Goal: Information Seeking & Learning: Find specific page/section

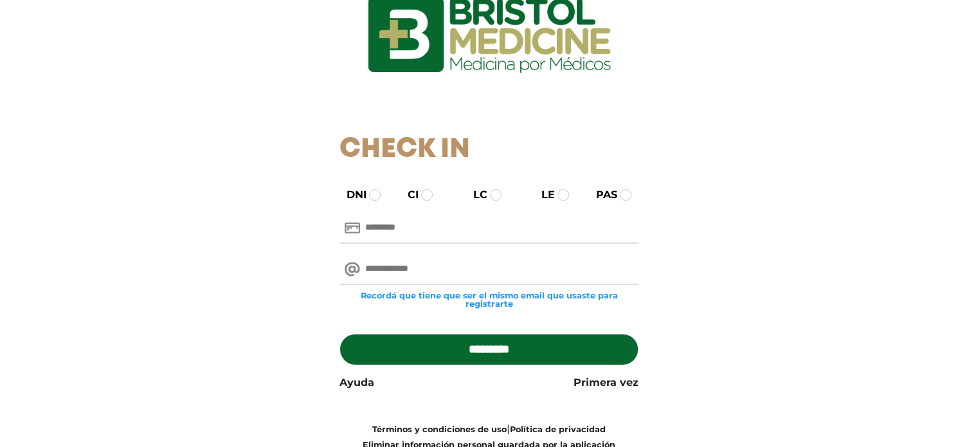
scroll to position [112, 0]
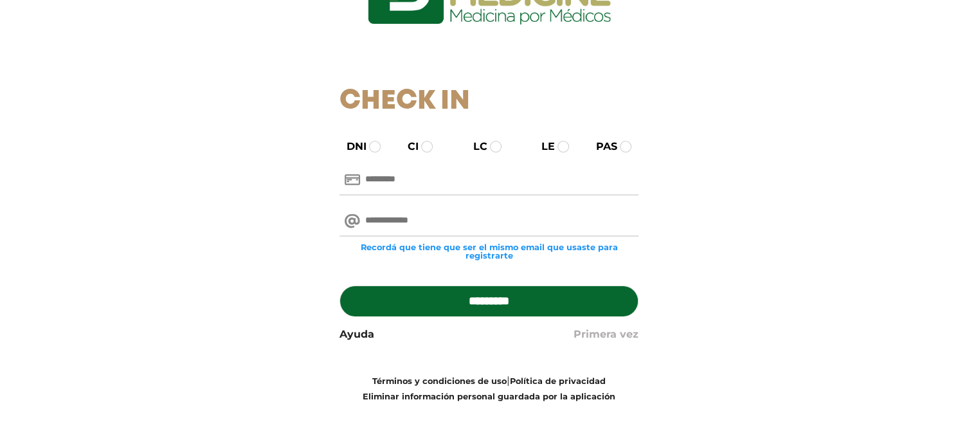
click at [601, 336] on link "Primera vez" at bounding box center [605, 333] width 65 height 15
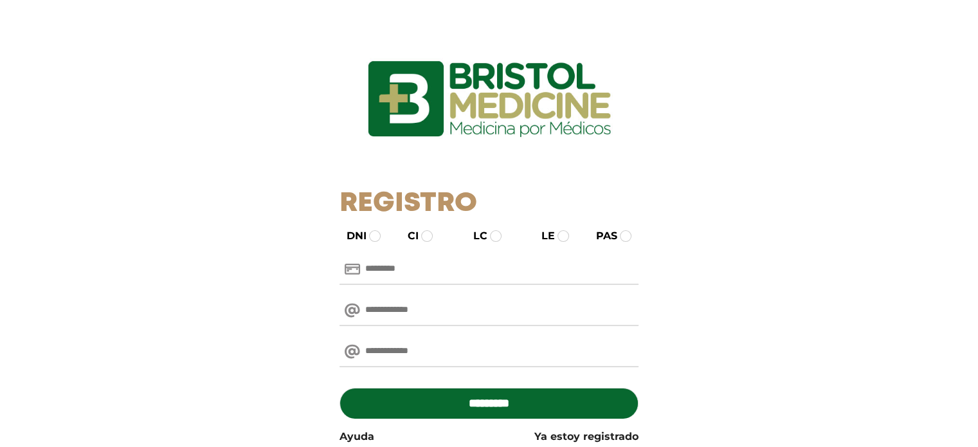
click at [429, 267] on input "text" at bounding box center [488, 269] width 299 height 31
type input "********"
click at [370, 308] on input "email" at bounding box center [488, 310] width 299 height 31
type input "**********"
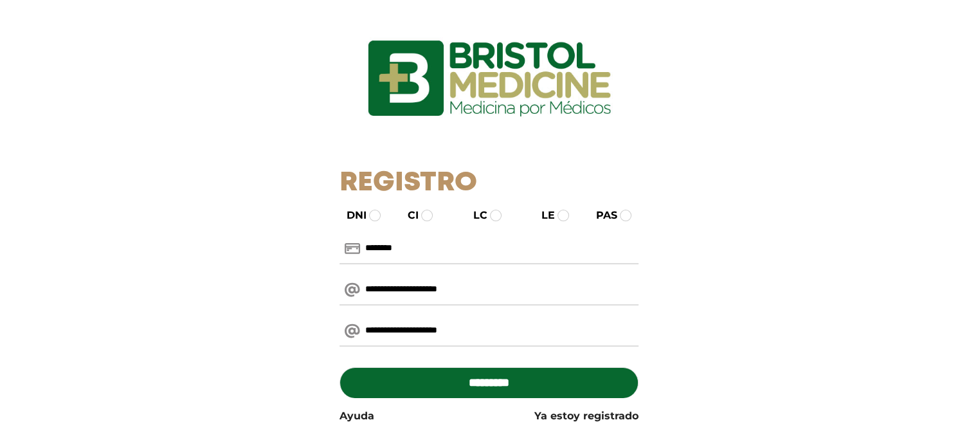
scroll to position [40, 0]
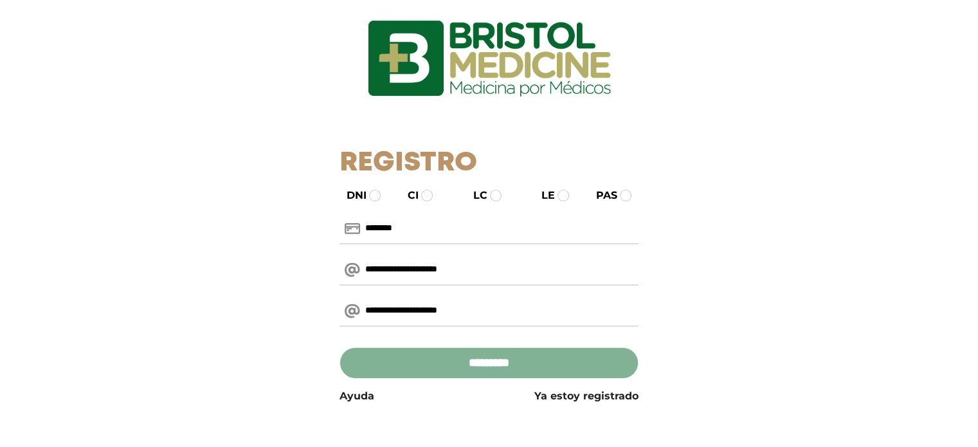
click at [483, 366] on input "*********" at bounding box center [488, 362] width 299 height 31
type input "**********"
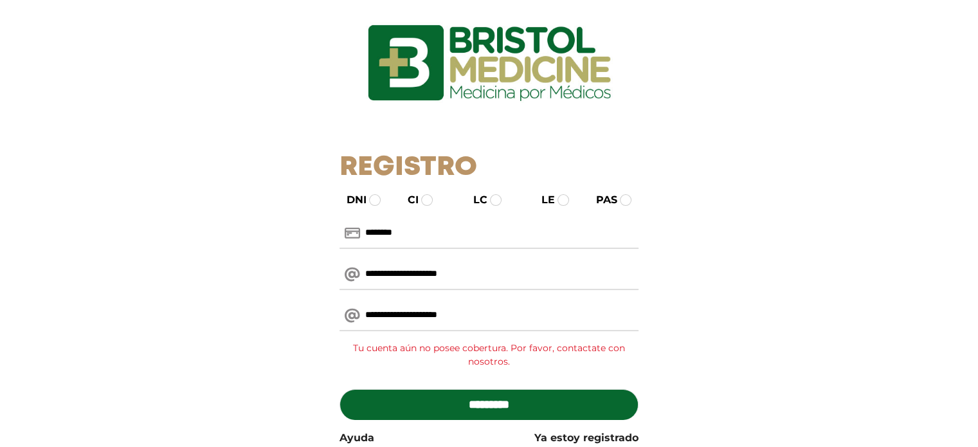
scroll to position [64, 0]
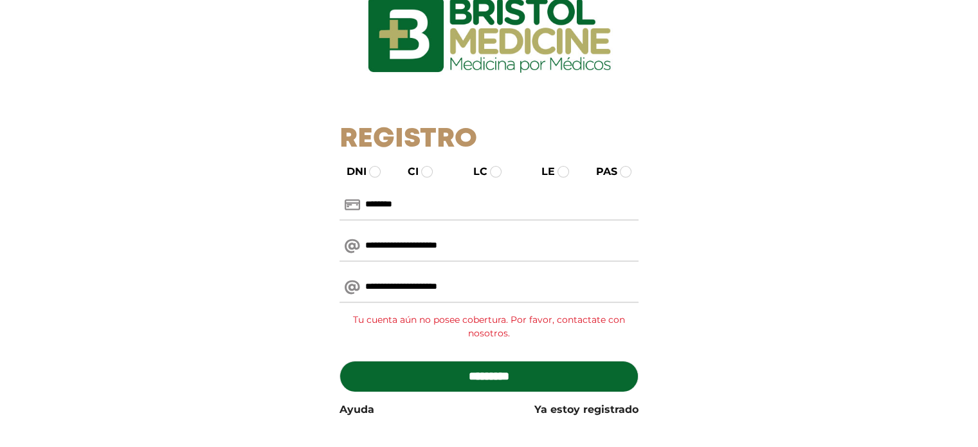
drag, startPoint x: 490, startPoint y: 232, endPoint x: 316, endPoint y: 232, distance: 173.5
click at [316, 232] on div "**********" at bounding box center [489, 290] width 791 height 253
drag, startPoint x: 426, startPoint y: 213, endPoint x: 344, endPoint y: 207, distance: 81.9
click at [344, 207] on div "********" at bounding box center [488, 205] width 299 height 31
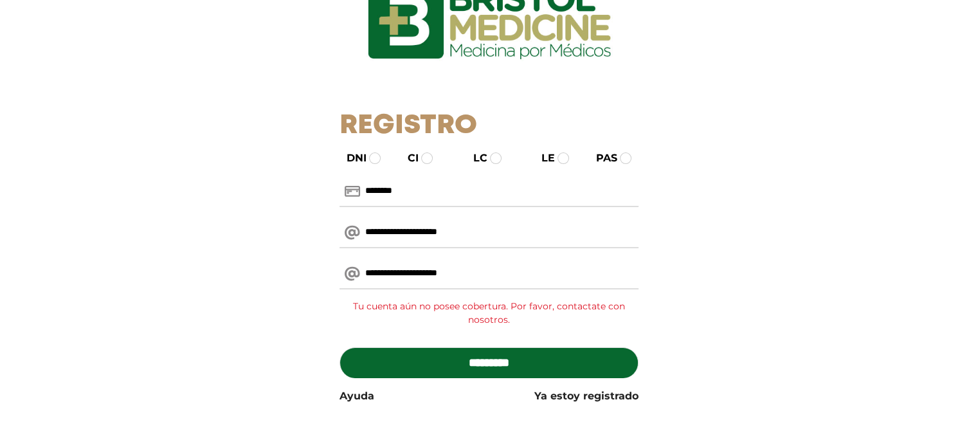
drag, startPoint x: 378, startPoint y: 191, endPoint x: 454, endPoint y: 191, distance: 76.5
click at [454, 191] on input "********" at bounding box center [488, 191] width 299 height 31
click at [458, 192] on input "********" at bounding box center [488, 191] width 299 height 31
type input "********"
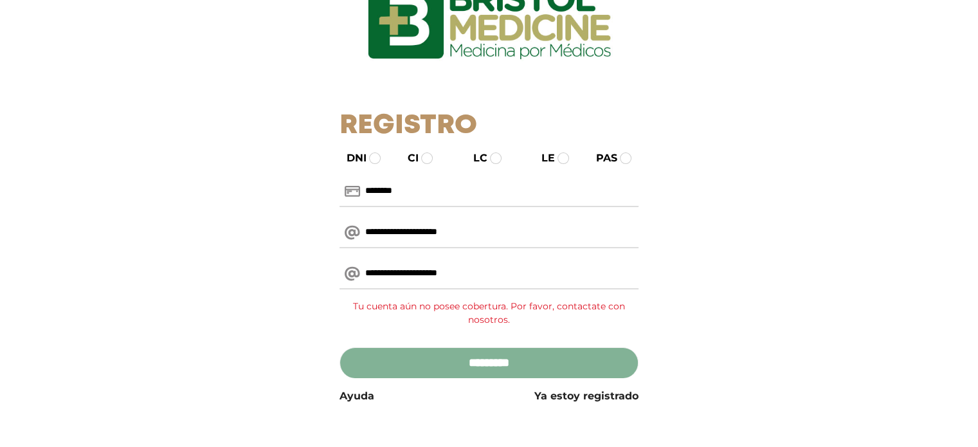
click at [460, 347] on input "*********" at bounding box center [488, 362] width 299 height 31
type input "**********"
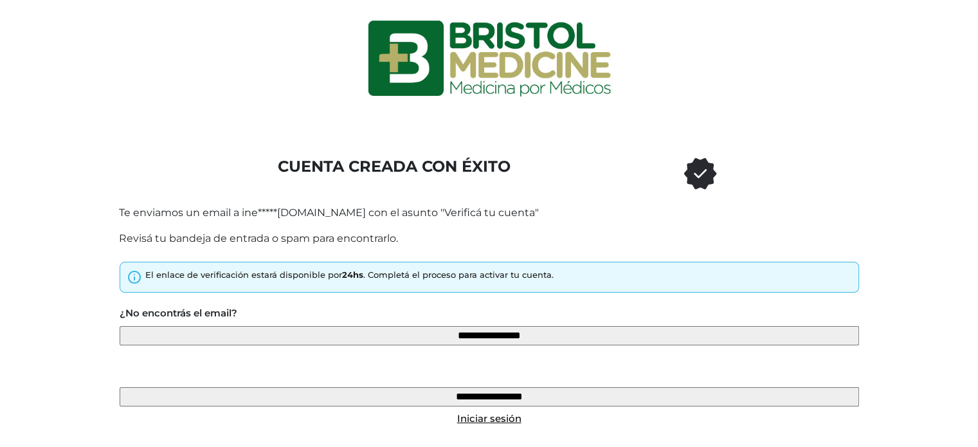
scroll to position [62, 0]
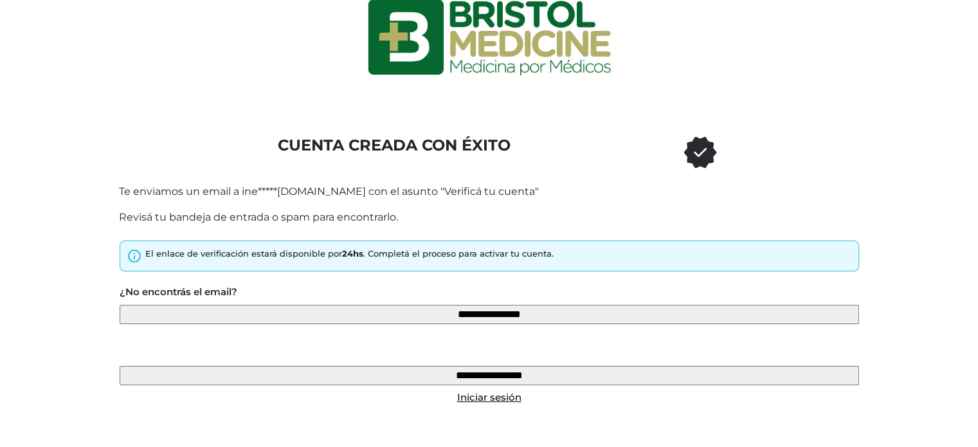
type input "**********"
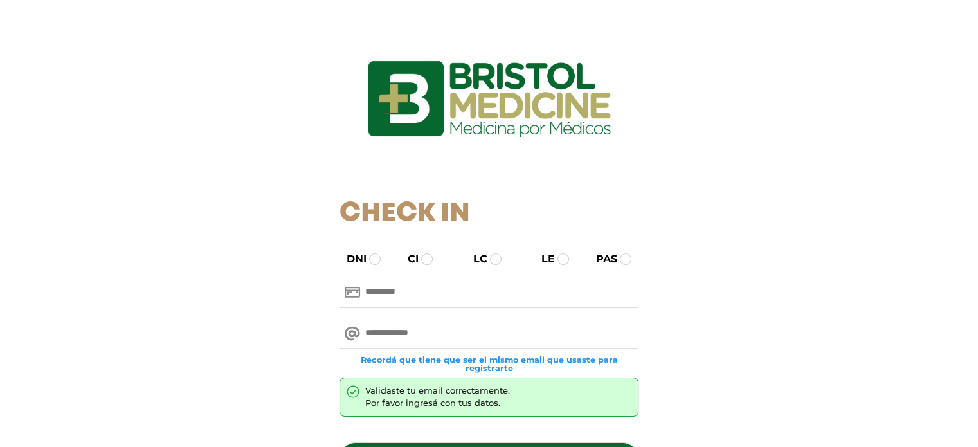
click at [422, 294] on input "text" at bounding box center [488, 292] width 299 height 31
type input "********"
click at [441, 332] on input "email" at bounding box center [488, 333] width 299 height 31
type input "**********"
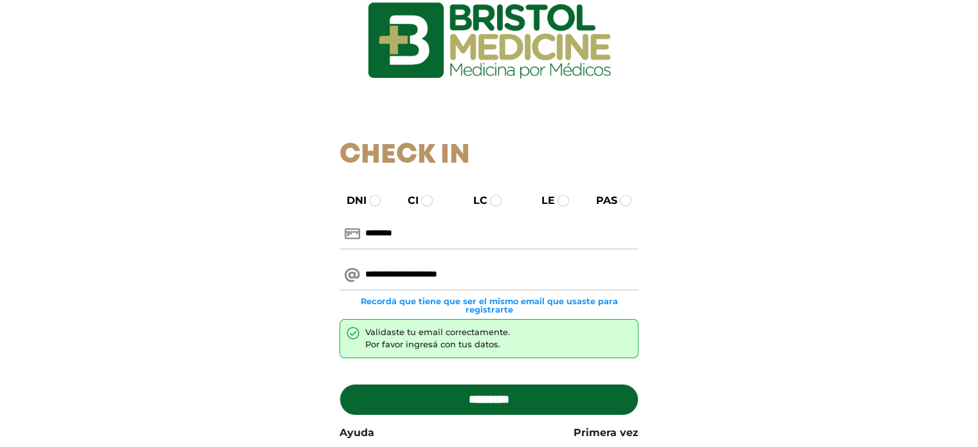
scroll to position [129, 0]
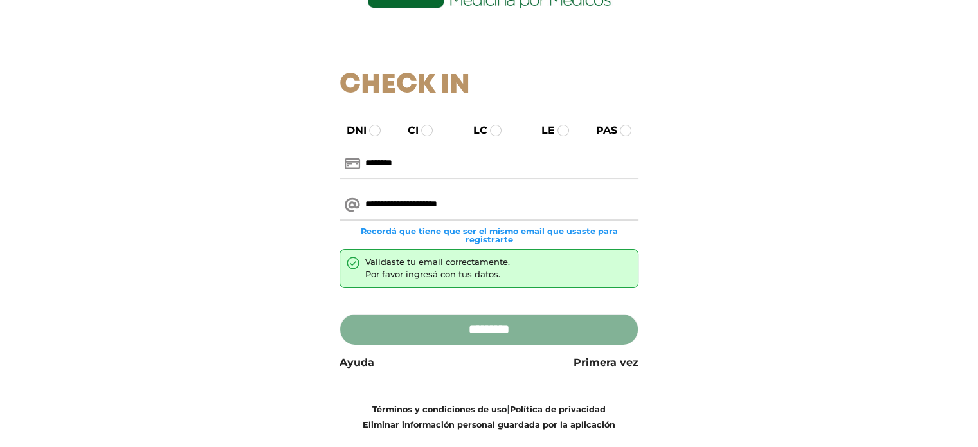
click at [455, 330] on input "*********" at bounding box center [488, 329] width 299 height 31
type input "**********"
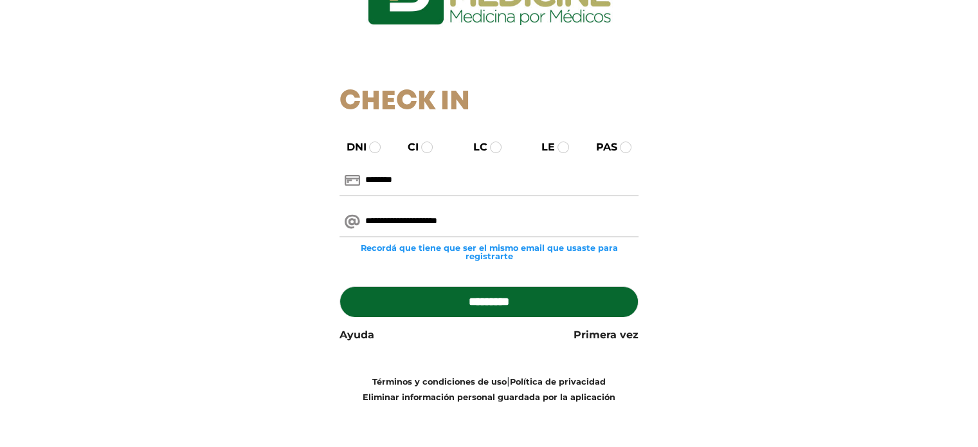
scroll to position [112, 0]
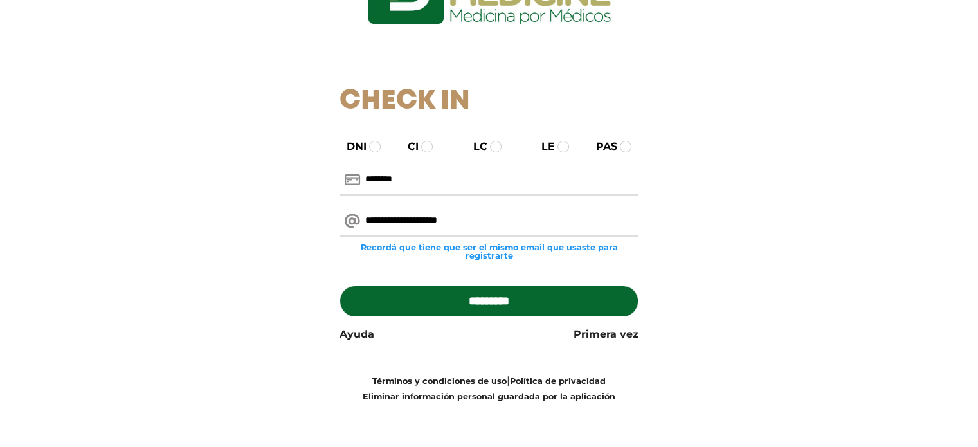
click at [496, 292] on input "*********" at bounding box center [488, 300] width 299 height 31
type input "**********"
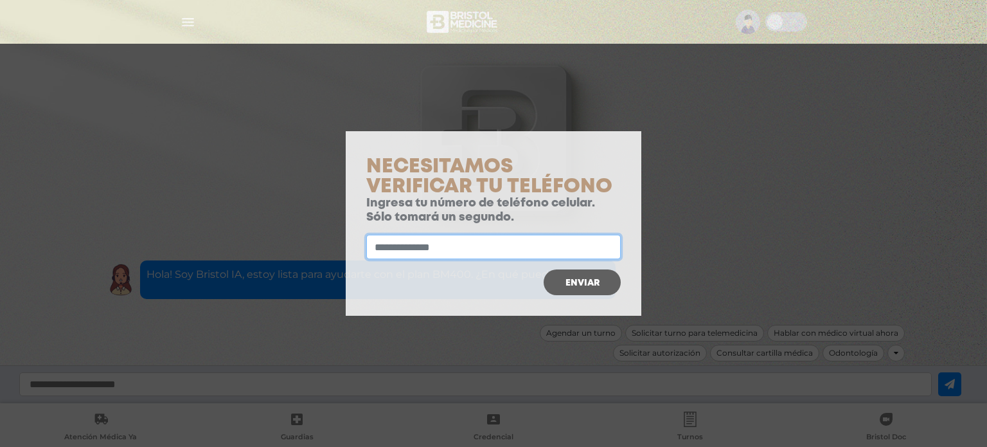
click at [465, 248] on input "text" at bounding box center [493, 247] width 255 height 24
type input "**********"
click at [570, 275] on button "Enviar" at bounding box center [582, 282] width 77 height 26
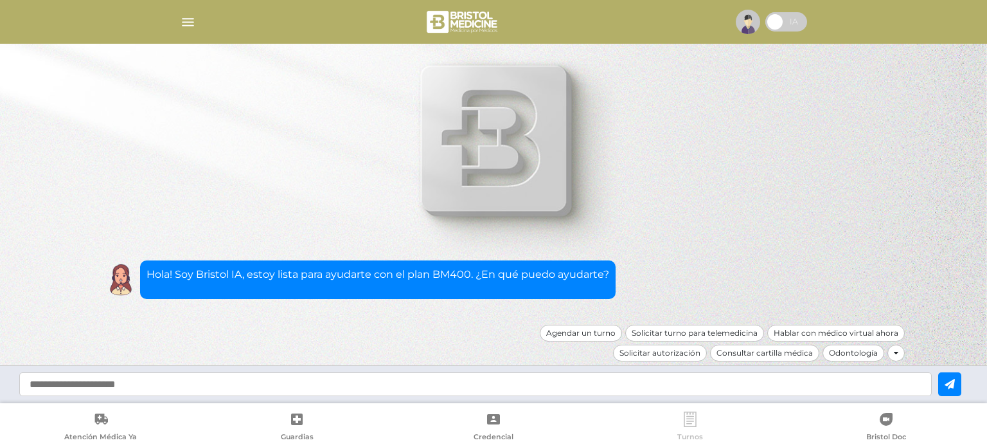
click at [686, 422] on icon at bounding box center [690, 418] width 15 height 15
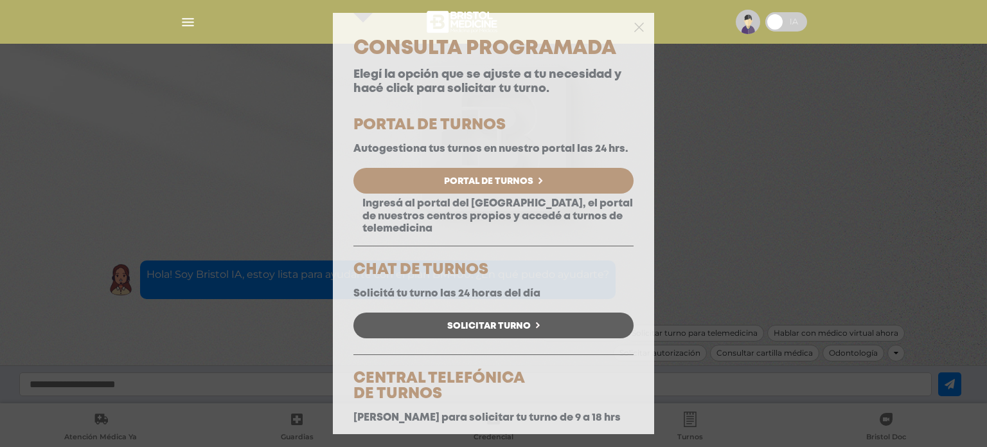
click at [483, 186] on span "Portal de Turnos" at bounding box center [488, 181] width 89 height 9
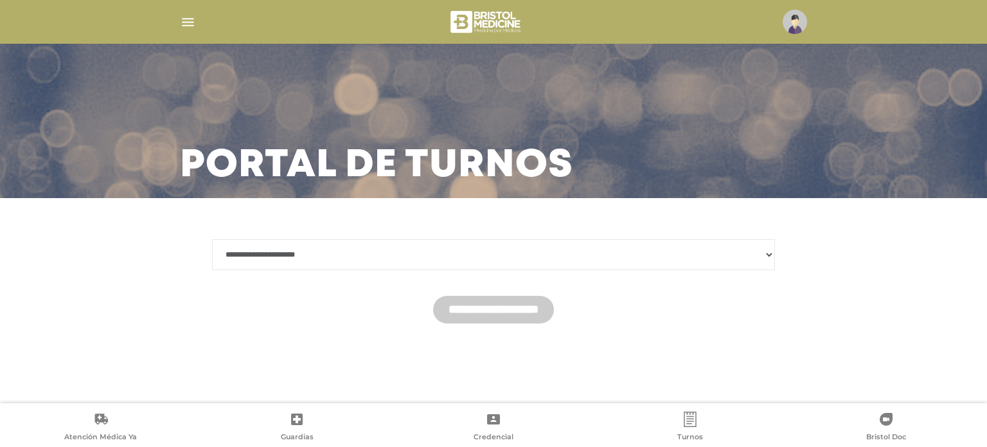
click at [184, 19] on img "button" at bounding box center [188, 22] width 16 height 16
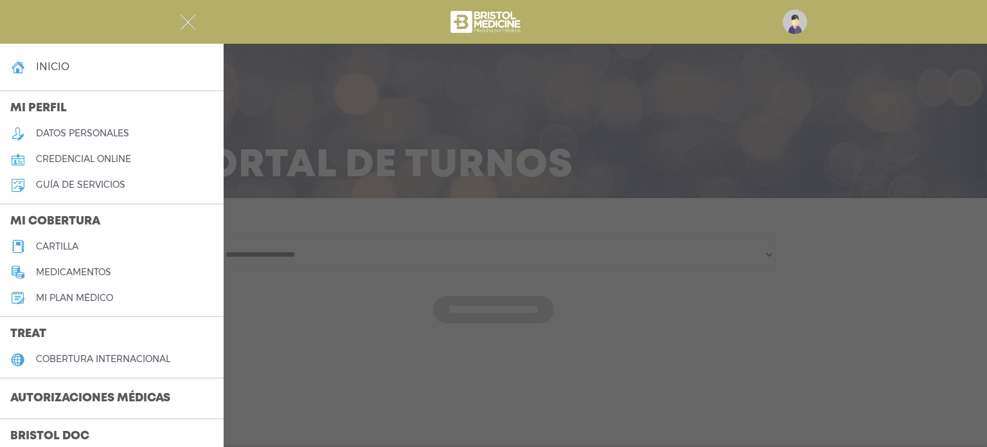
click at [60, 241] on h5 "cartilla" at bounding box center [57, 246] width 42 height 11
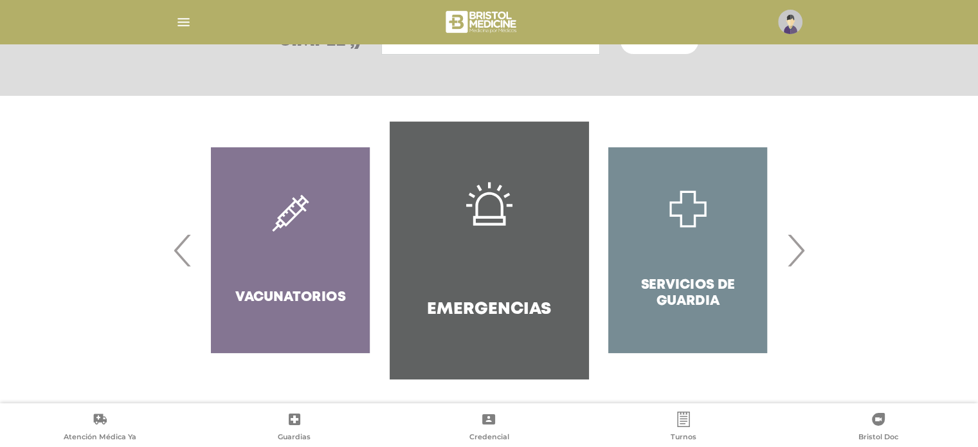
scroll to position [213, 0]
click at [786, 255] on div "Servicios de Guardia" at bounding box center [687, 249] width 199 height 257
click at [792, 253] on span "›" at bounding box center [795, 249] width 25 height 69
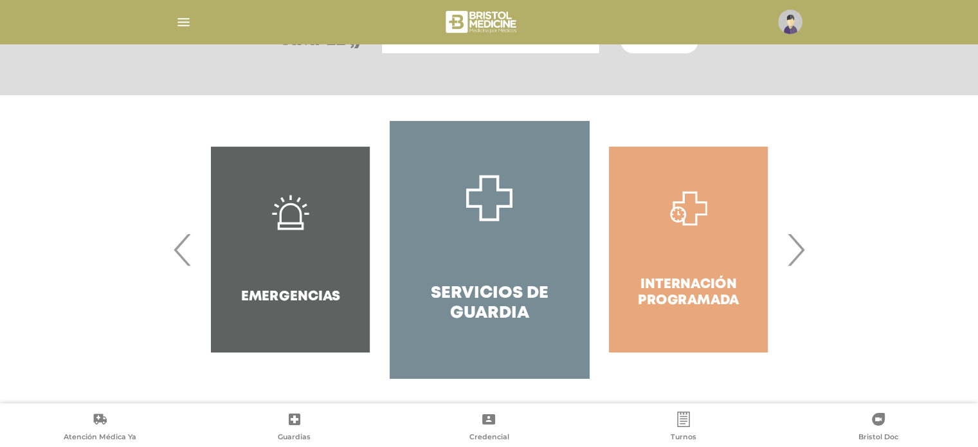
click at [792, 253] on span "›" at bounding box center [795, 249] width 25 height 69
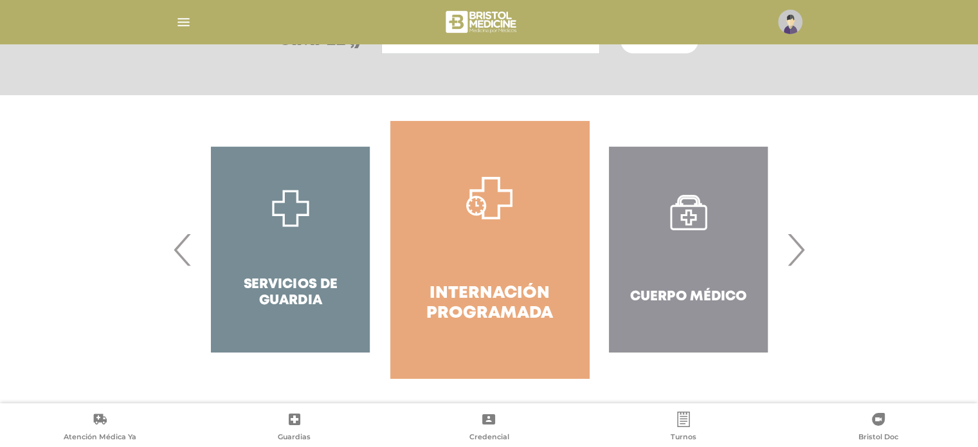
click at [792, 253] on span "›" at bounding box center [795, 249] width 25 height 69
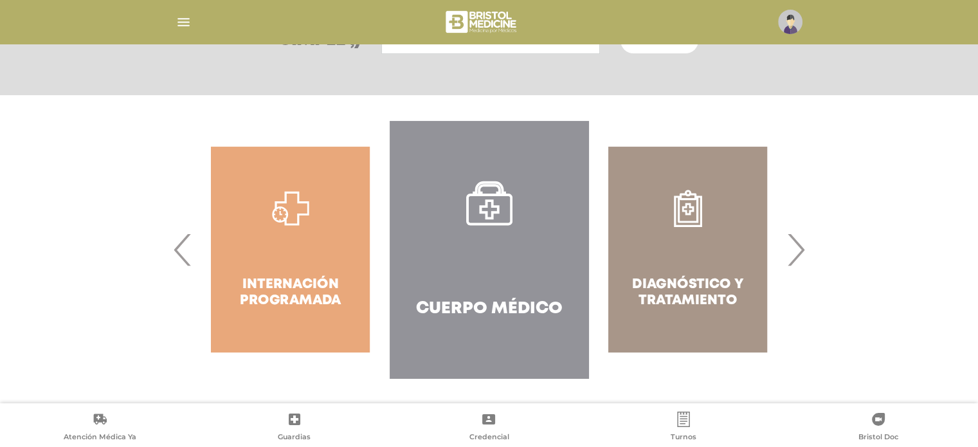
click at [792, 253] on span "›" at bounding box center [795, 249] width 25 height 69
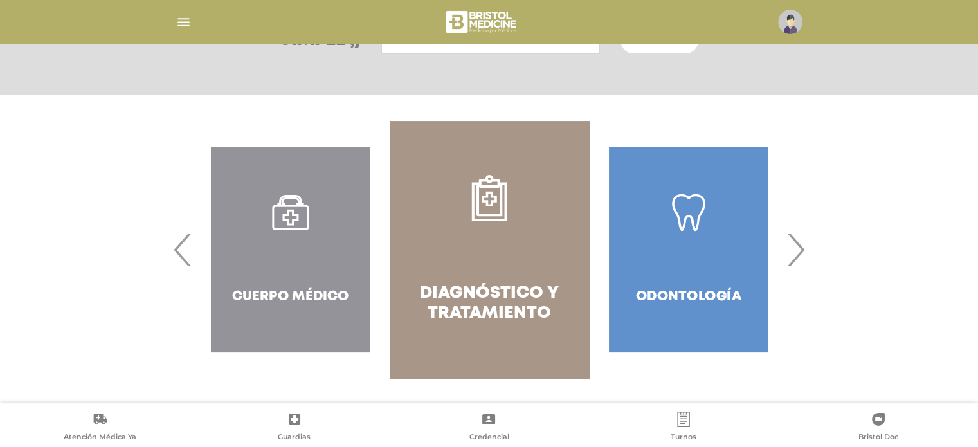
click at [283, 238] on div "Cuerpo Médico" at bounding box center [290, 249] width 199 height 257
click at [287, 213] on div "Cuerpo Médico" at bounding box center [290, 249] width 199 height 257
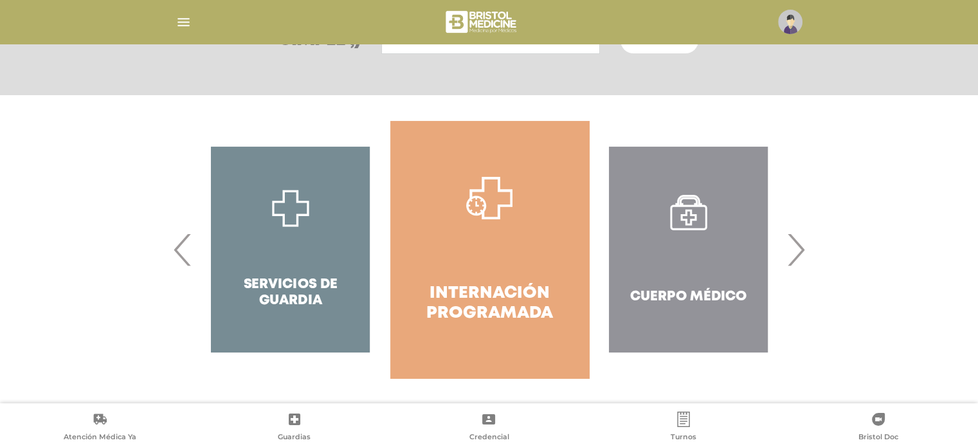
click at [659, 239] on div "Cuerpo Médico" at bounding box center [688, 249] width 199 height 257
click at [785, 259] on div "Cuerpo Médico" at bounding box center [688, 249] width 199 height 257
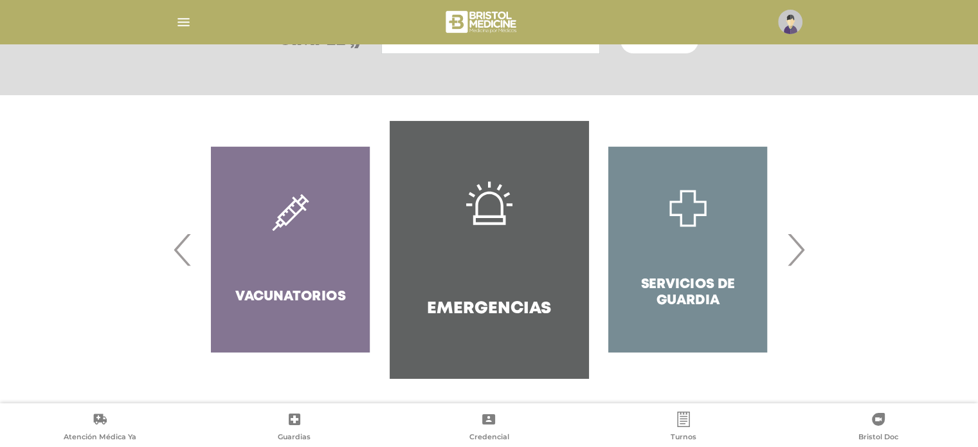
click at [794, 262] on span "›" at bounding box center [795, 249] width 25 height 69
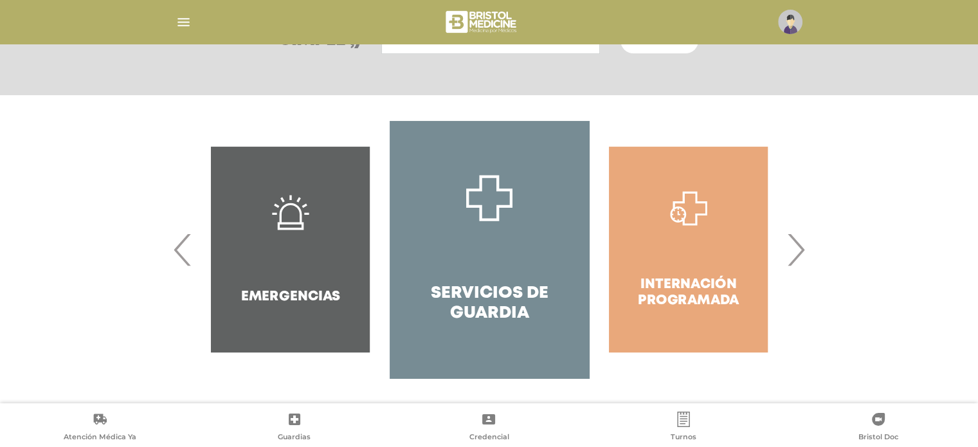
click at [794, 262] on span "›" at bounding box center [795, 249] width 25 height 69
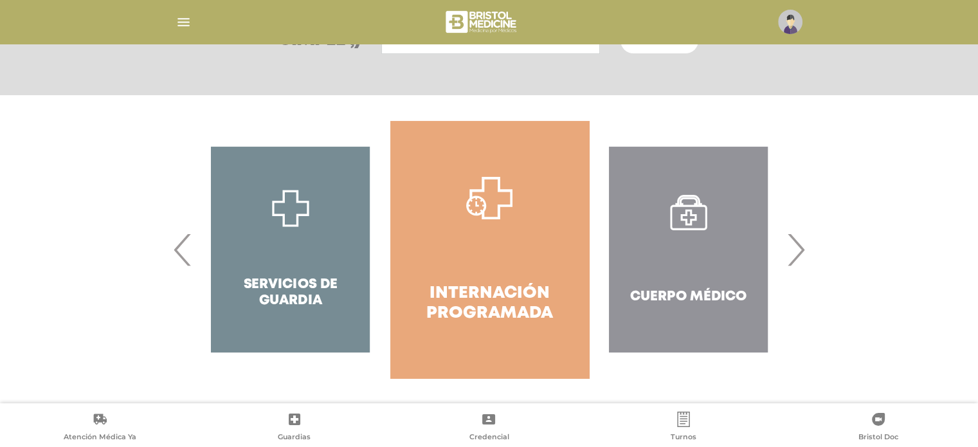
click at [794, 262] on span "›" at bounding box center [795, 249] width 25 height 69
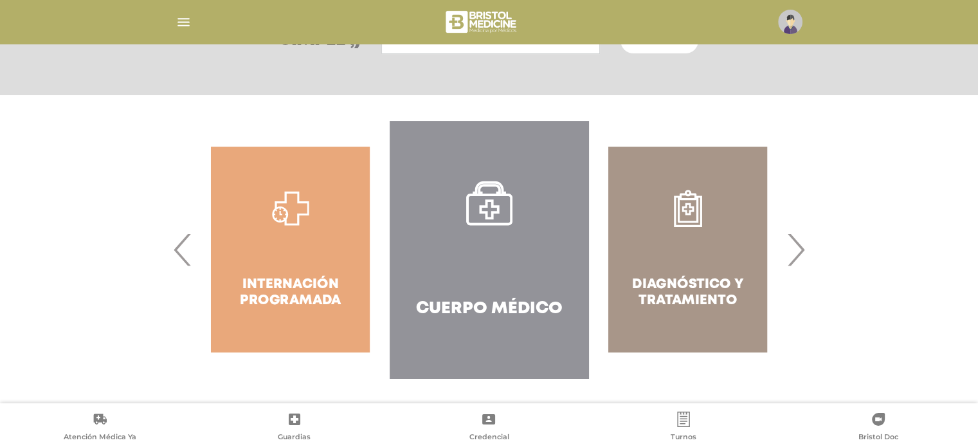
click at [787, 250] on span "›" at bounding box center [795, 249] width 25 height 69
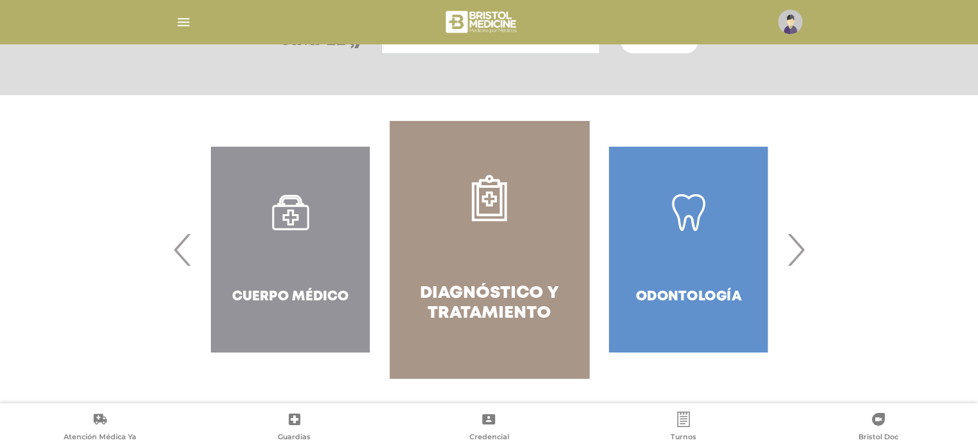
click at [787, 250] on span "›" at bounding box center [795, 249] width 25 height 69
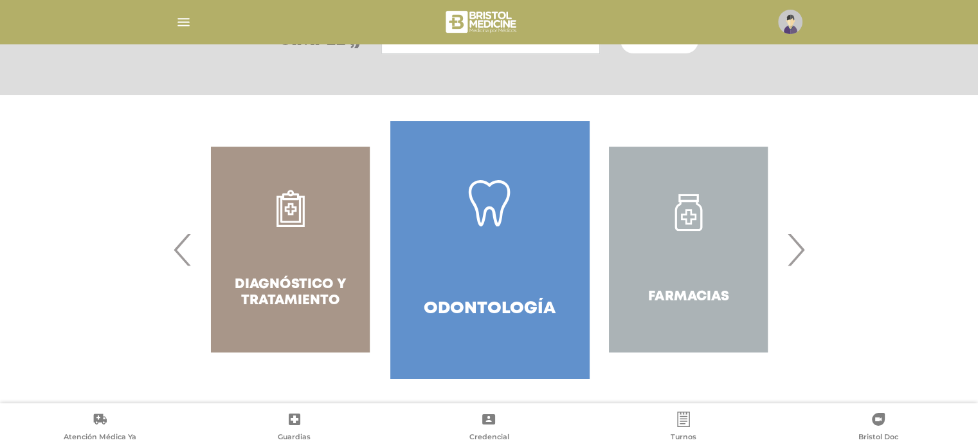
click at [787, 250] on span "›" at bounding box center [795, 249] width 25 height 69
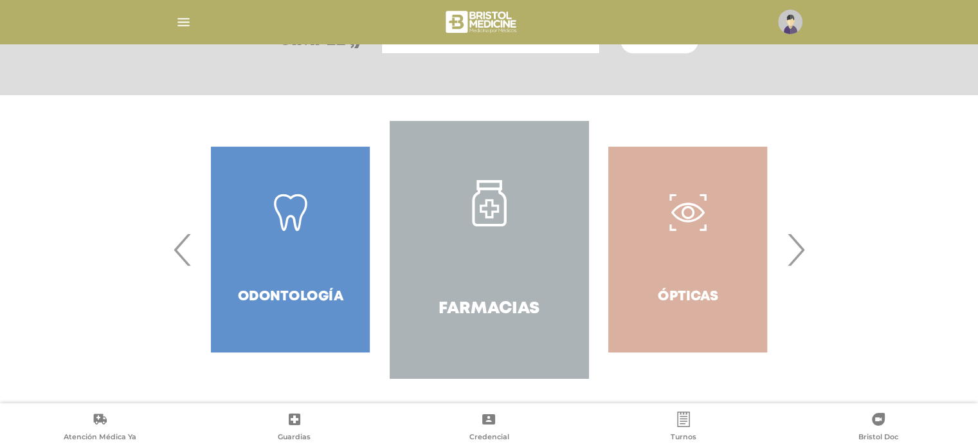
click at [787, 250] on span "›" at bounding box center [795, 249] width 25 height 69
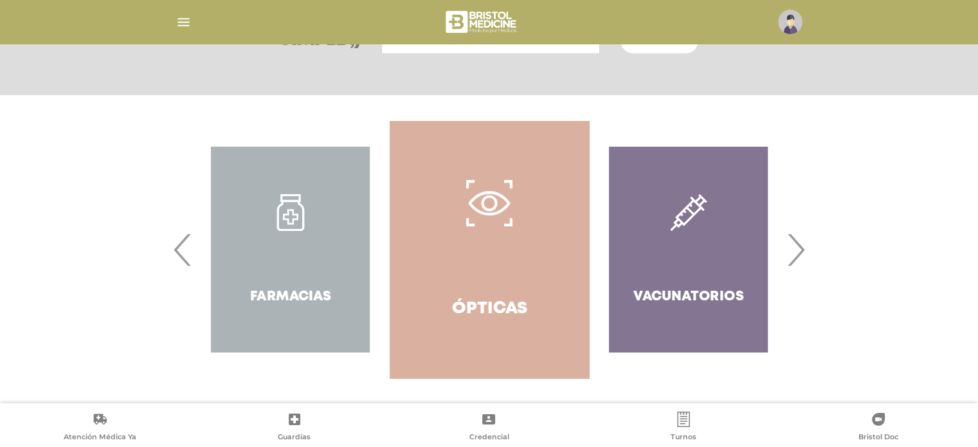
click at [787, 250] on span "›" at bounding box center [795, 249] width 25 height 69
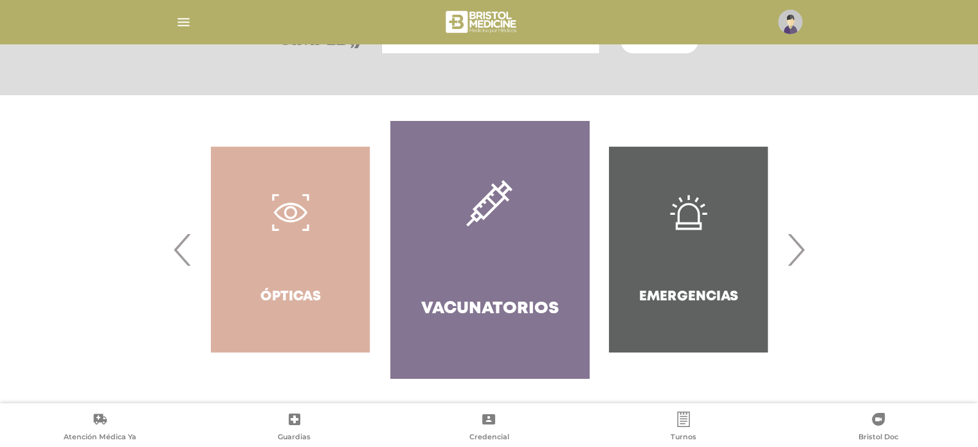
click at [791, 250] on span "›" at bounding box center [795, 249] width 25 height 69
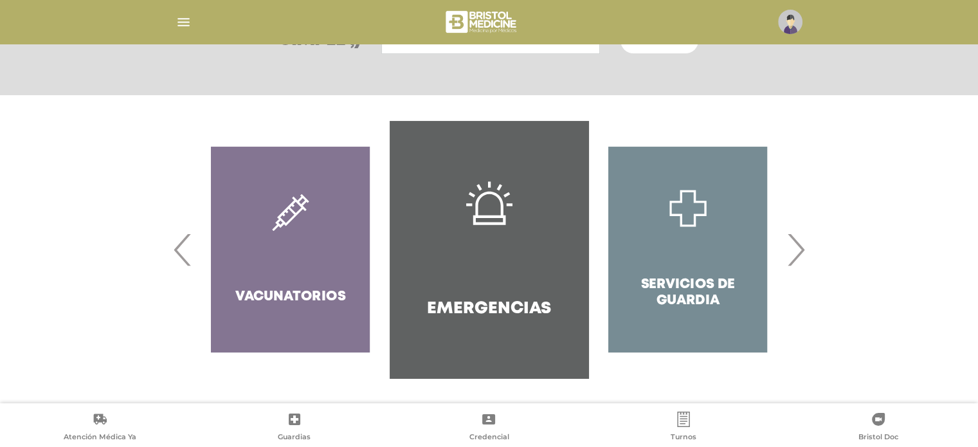
click at [791, 250] on span "›" at bounding box center [795, 249] width 25 height 69
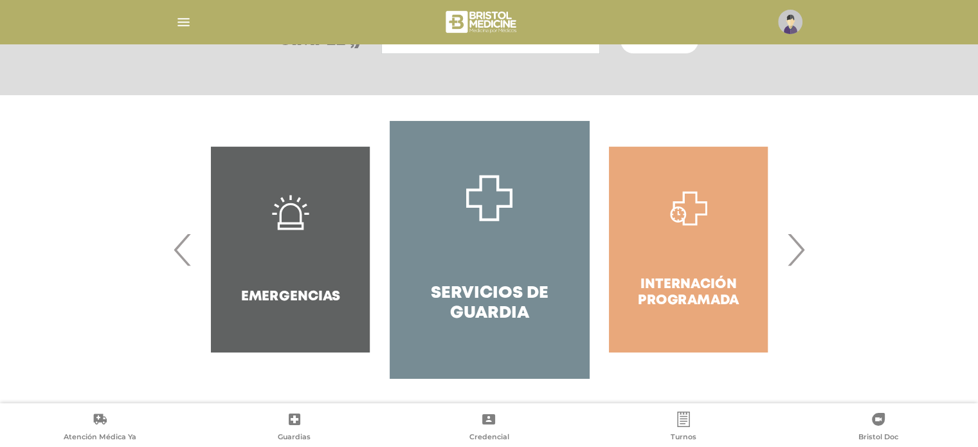
click at [791, 250] on span "›" at bounding box center [795, 249] width 25 height 69
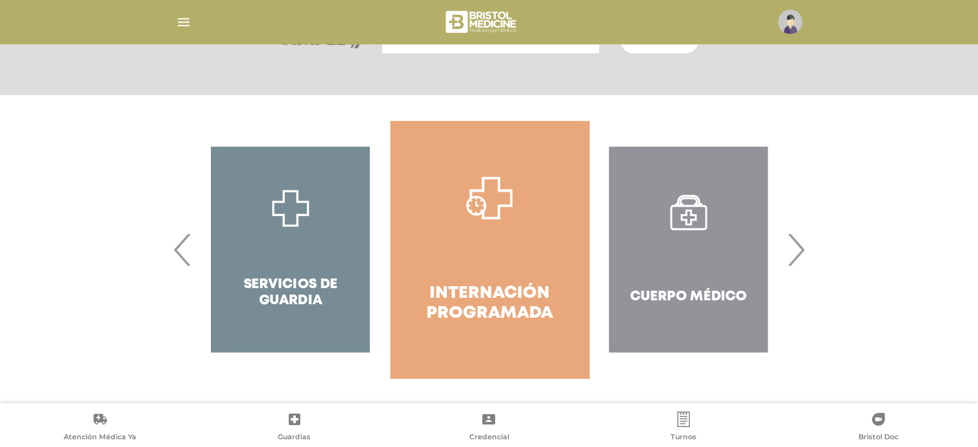
click at [791, 250] on span "›" at bounding box center [795, 249] width 25 height 69
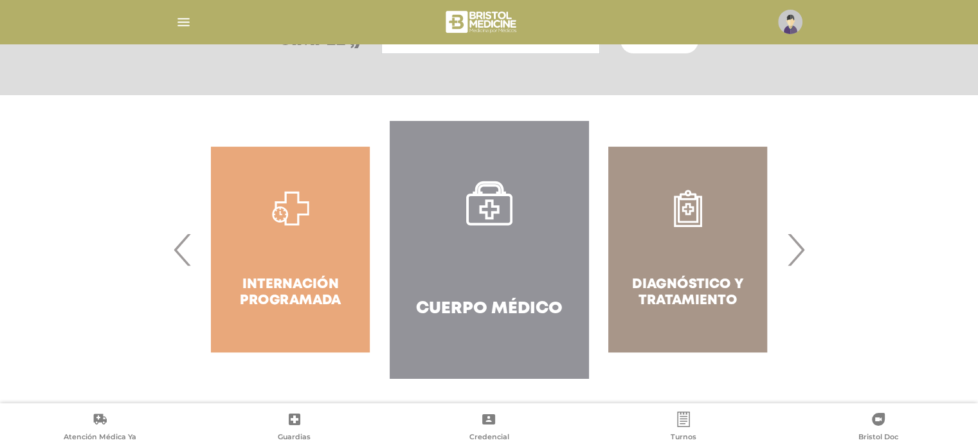
click at [636, 266] on div "Diagnóstico y Tratamiento" at bounding box center [687, 249] width 199 height 257
click at [686, 223] on div "Diagnóstico y Tratamiento" at bounding box center [687, 249] width 199 height 257
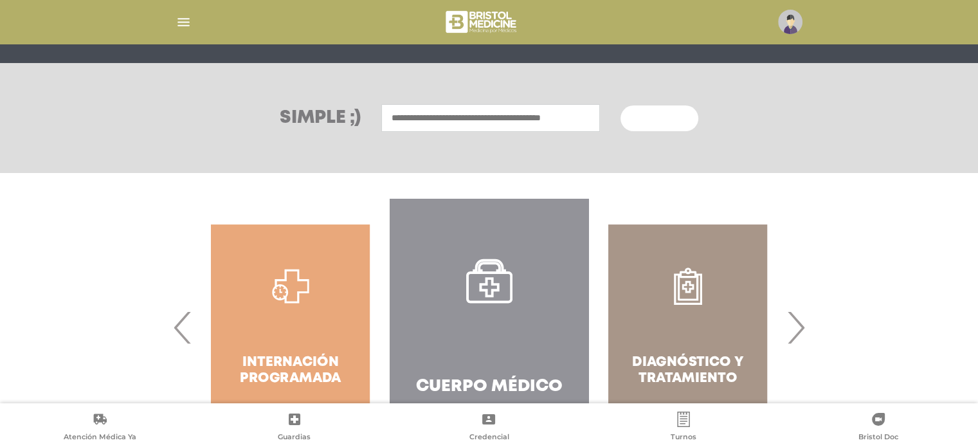
scroll to position [0, 0]
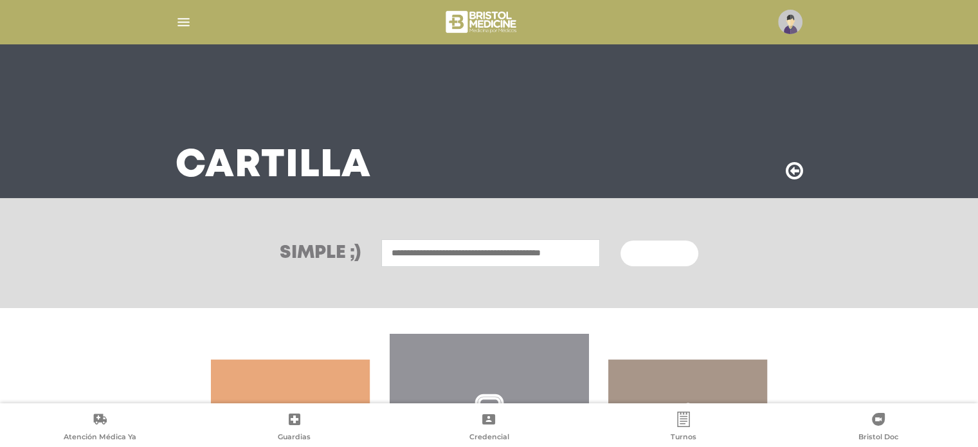
click at [481, 252] on input "text" at bounding box center [490, 253] width 219 height 28
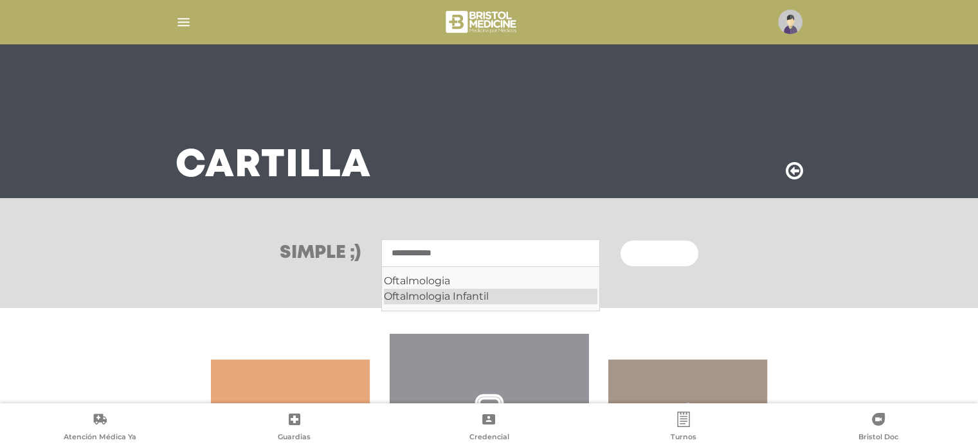
click at [510, 297] on div "Oftalmologia Infantil" at bounding box center [490, 296] width 213 height 15
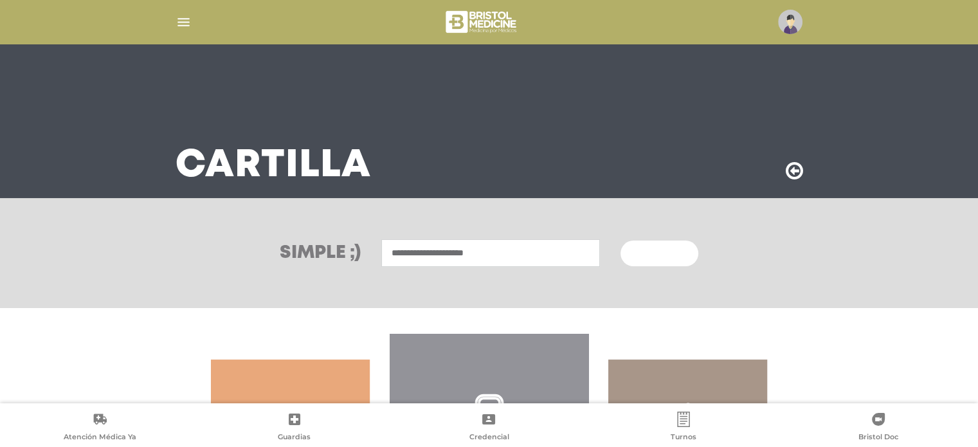
type input "**********"
click at [649, 251] on span "Buscar" at bounding box center [654, 253] width 37 height 9
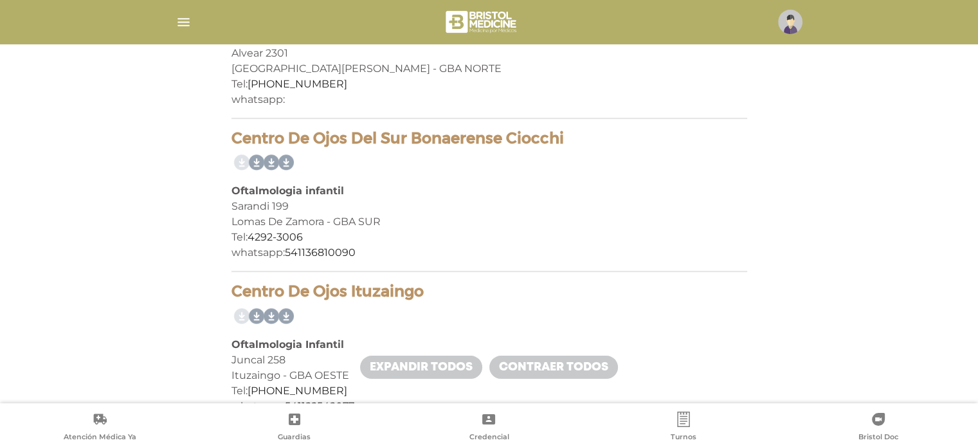
scroll to position [514, 0]
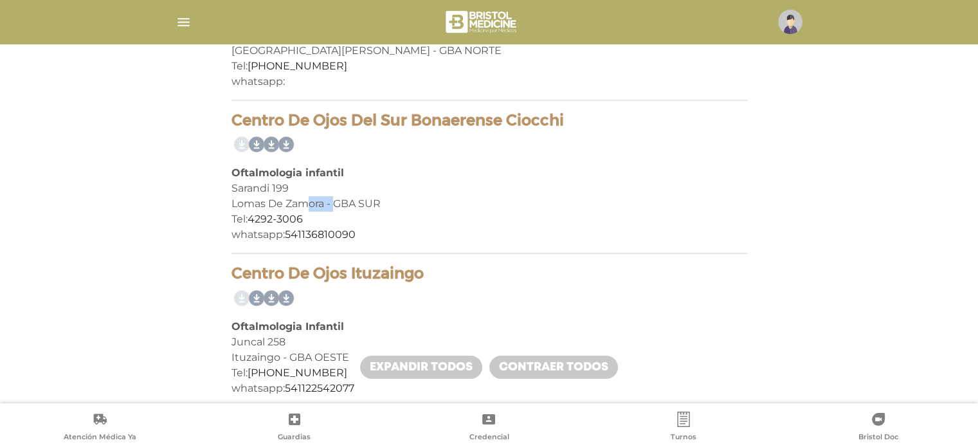
drag, startPoint x: 326, startPoint y: 206, endPoint x: 357, endPoint y: 212, distance: 30.9
click at [346, 207] on div "Lomas De Zamora - GBA SUR" at bounding box center [488, 203] width 515 height 15
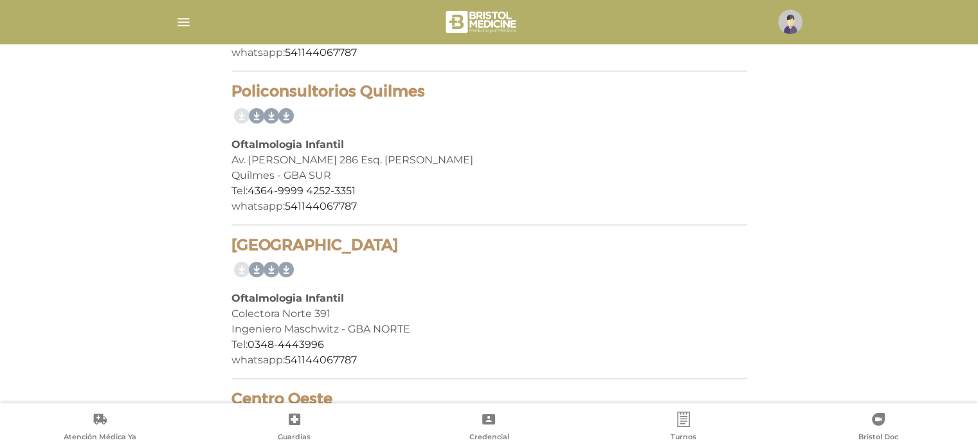
scroll to position [3021, 0]
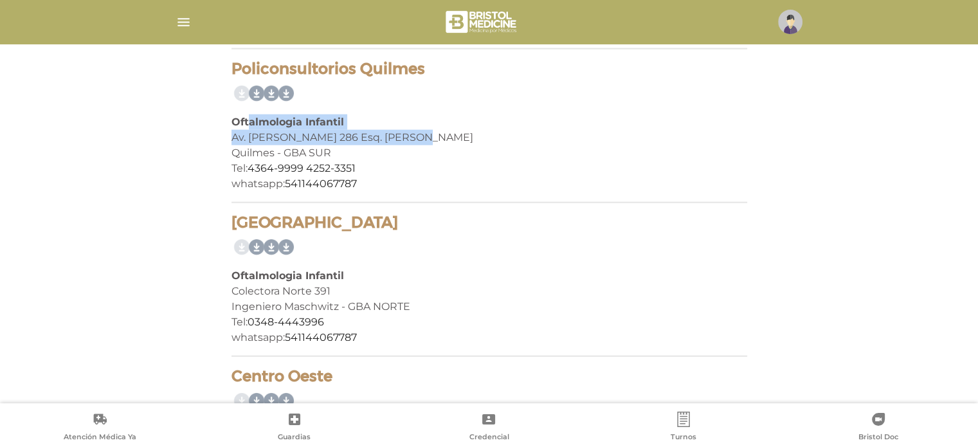
drag, startPoint x: 249, startPoint y: 118, endPoint x: 410, endPoint y: 136, distance: 161.7
click at [410, 136] on div "Policonsultorios Quilmes Oftalmologia Infantil Av. [PERSON_NAME] 286 Esq. [PERS…" at bounding box center [488, 131] width 515 height 143
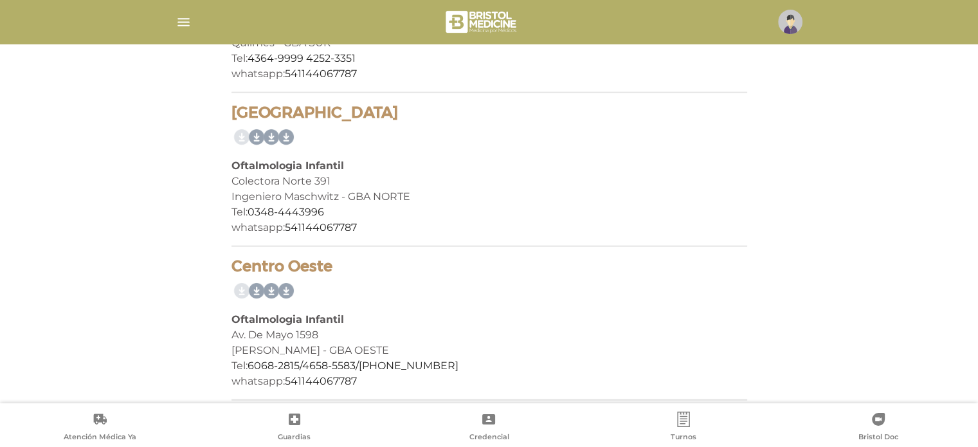
scroll to position [3132, 0]
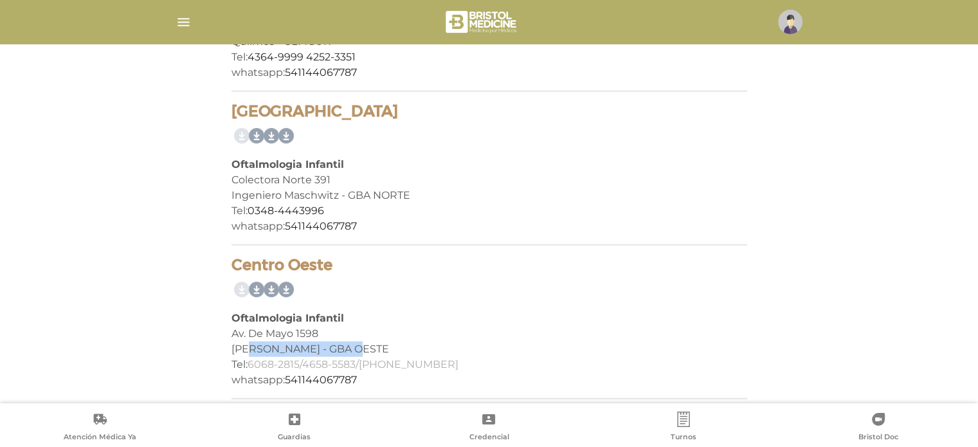
drag, startPoint x: 257, startPoint y: 339, endPoint x: 398, endPoint y: 355, distance: 141.7
click at [393, 355] on div "Centro Oeste Oftalmologia Infantil Av. [PERSON_NAME][DATE] [PERSON_NAME] - [GEO…" at bounding box center [488, 327] width 515 height 143
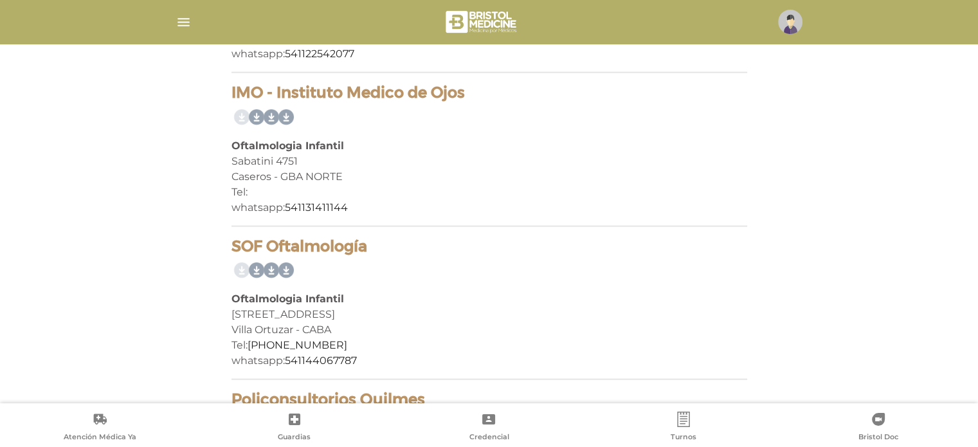
scroll to position [2682, 0]
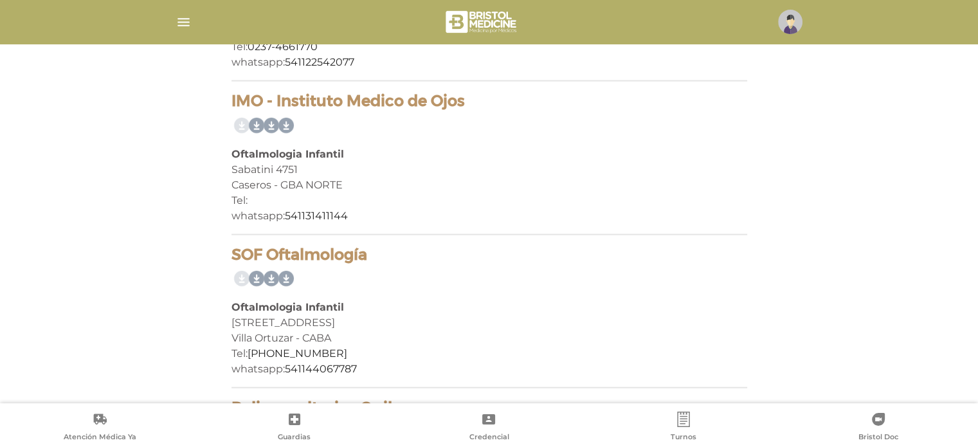
drag, startPoint x: 267, startPoint y: 313, endPoint x: 357, endPoint y: 319, distance: 90.2
click at [344, 317] on div "[STREET_ADDRESS]" at bounding box center [488, 322] width 515 height 15
click at [357, 319] on div "[STREET_ADDRESS]" at bounding box center [488, 322] width 515 height 15
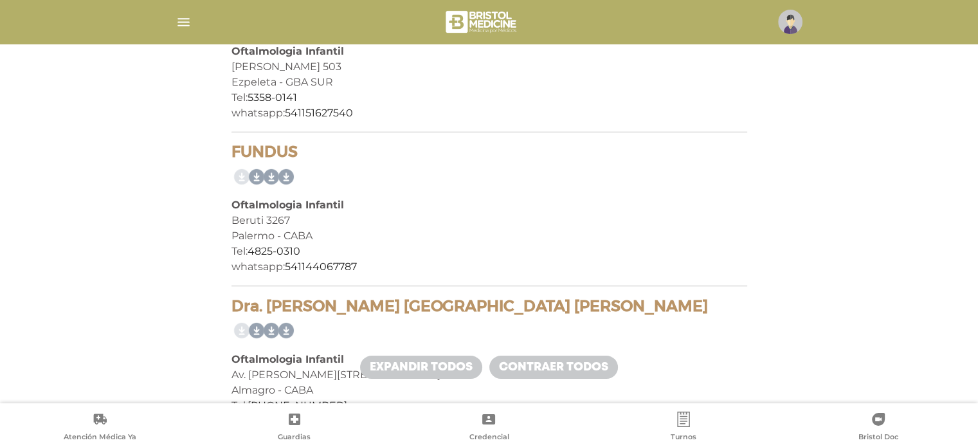
scroll to position [2168, 0]
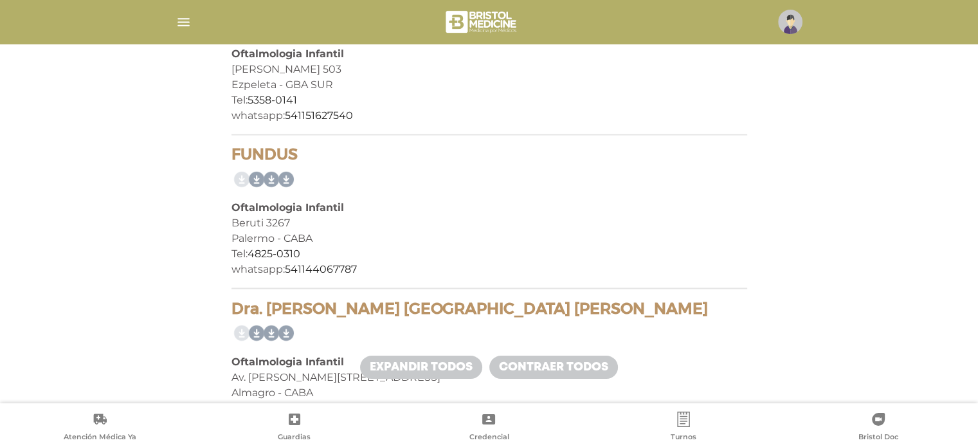
click at [256, 150] on h4 "FUNDUS" at bounding box center [488, 154] width 515 height 19
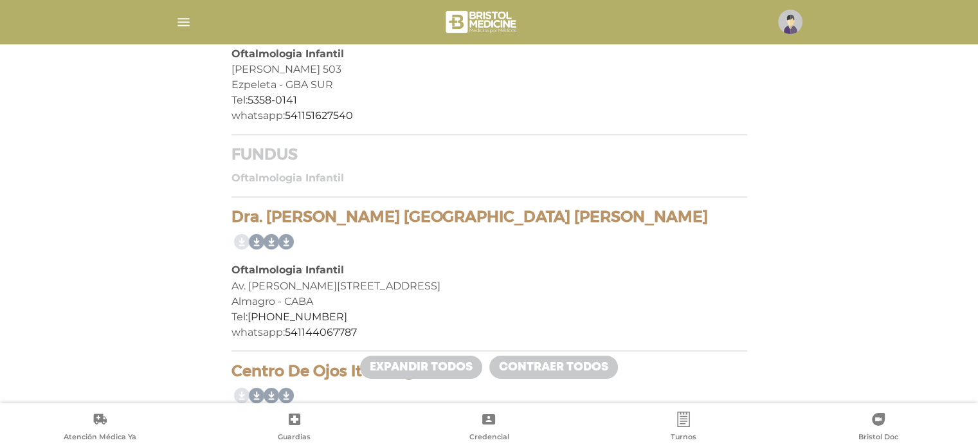
click at [256, 150] on h4 "FUNDUS" at bounding box center [488, 154] width 515 height 19
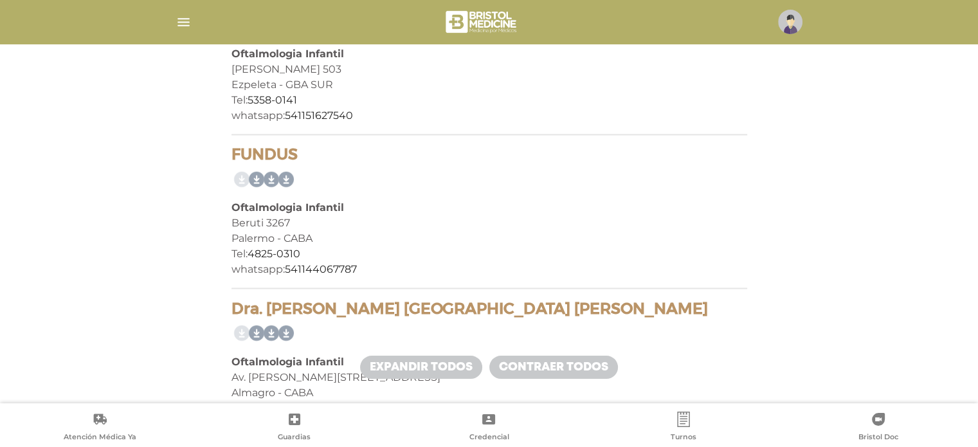
copy h4 "FUNDUS"
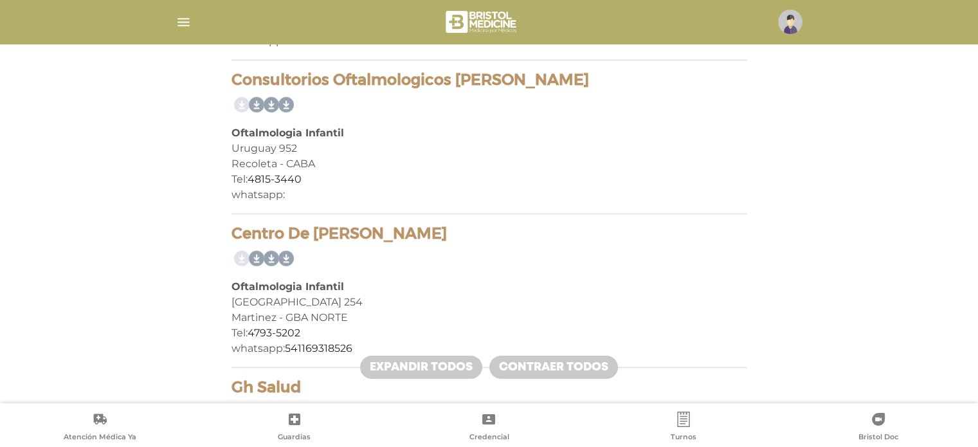
scroll to position [1718, 0]
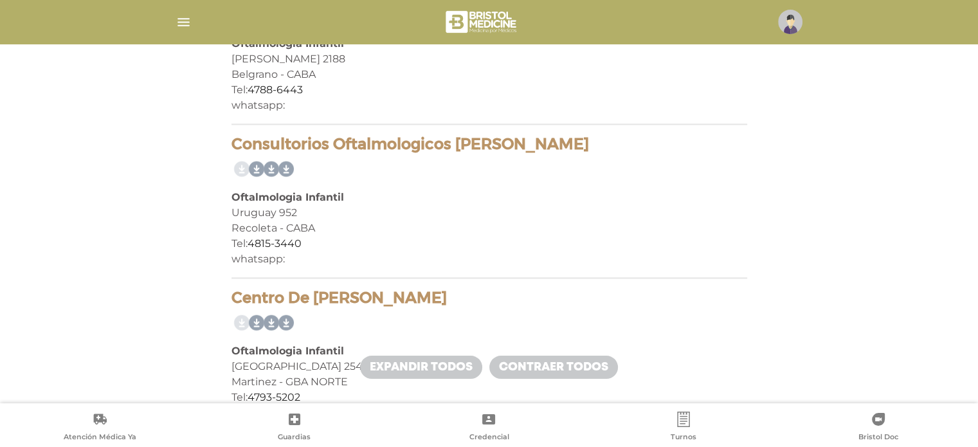
click at [584, 138] on h4 "Consultorios Oftalmologicos [PERSON_NAME]" at bounding box center [488, 144] width 515 height 19
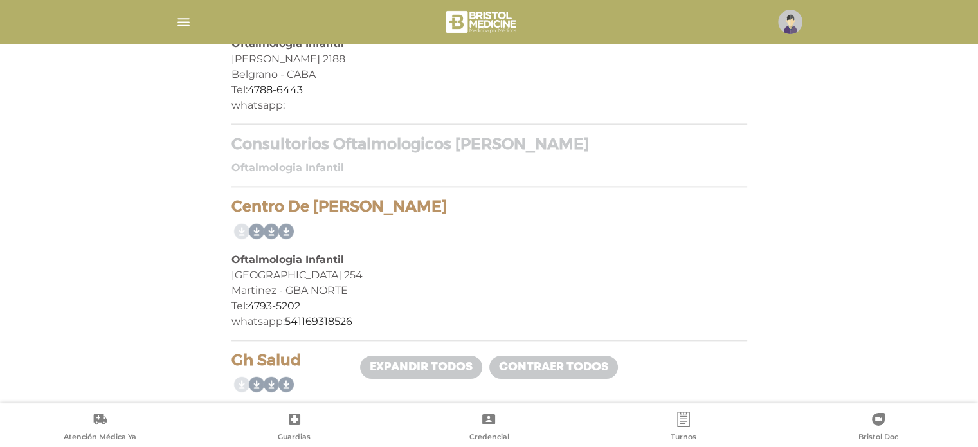
drag, startPoint x: 496, startPoint y: 138, endPoint x: 534, endPoint y: 143, distance: 38.9
click at [534, 143] on h4 "Consultorios Oftalmologicos [PERSON_NAME]" at bounding box center [488, 144] width 515 height 19
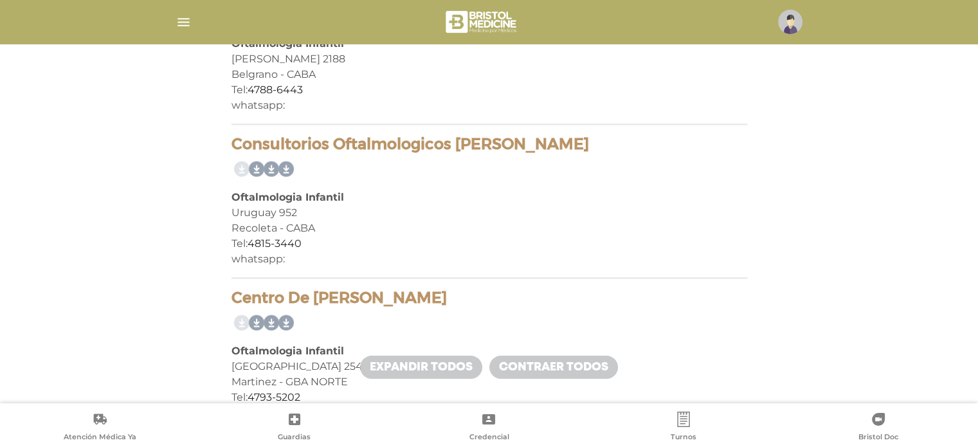
drag, startPoint x: 445, startPoint y: 135, endPoint x: 436, endPoint y: 141, distance: 11.1
click at [445, 135] on h4 "Consultorios Oftalmologicos [PERSON_NAME]" at bounding box center [488, 144] width 515 height 19
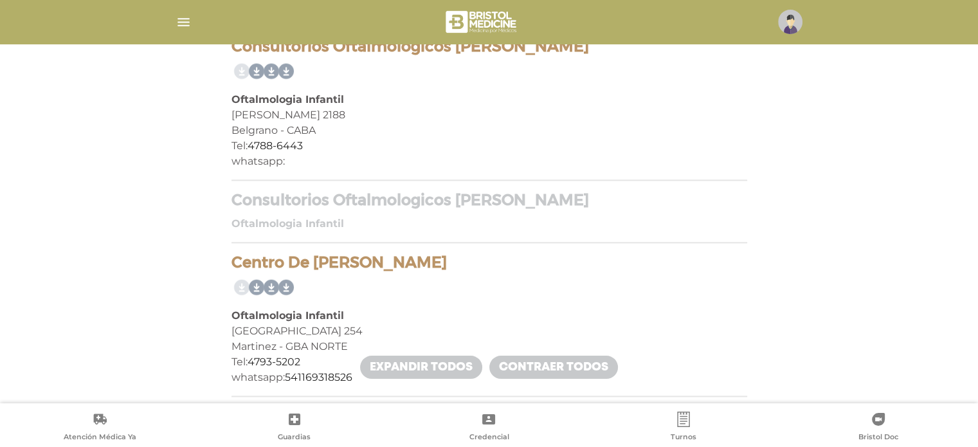
scroll to position [1654, 0]
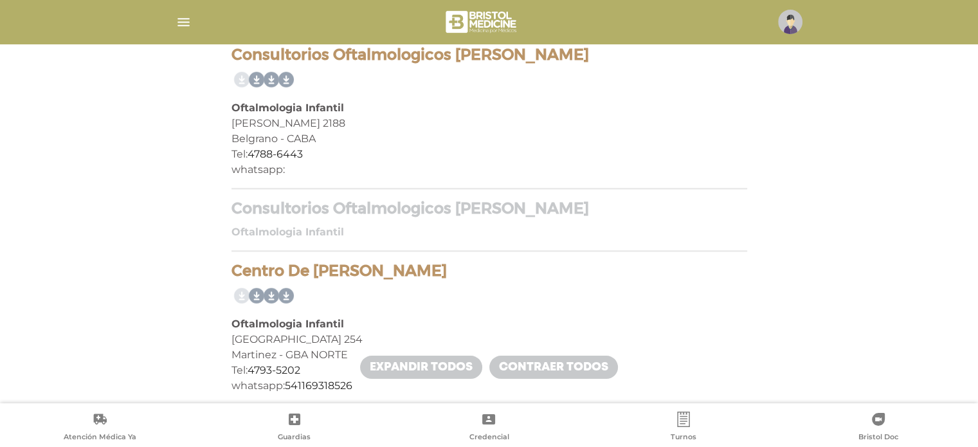
click at [436, 200] on h4 "Consultorios Oftalmologicos [PERSON_NAME]" at bounding box center [488, 208] width 515 height 19
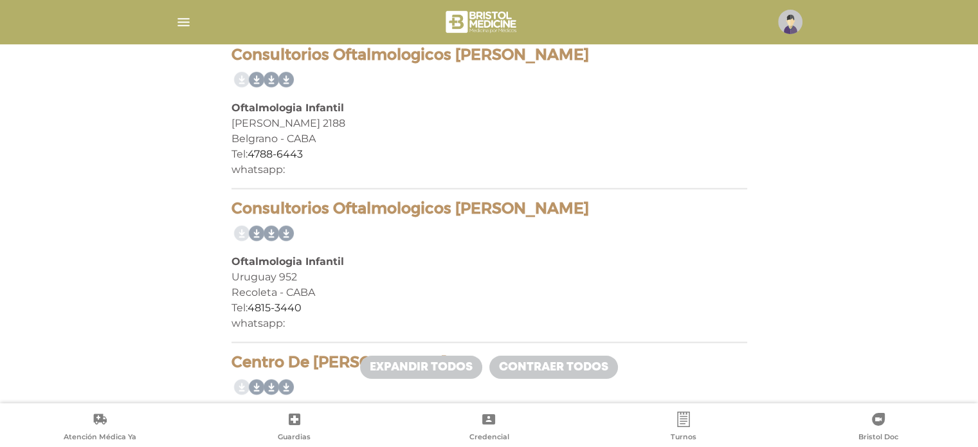
drag, startPoint x: 582, startPoint y: 202, endPoint x: 190, endPoint y: 207, distance: 391.4
click at [190, 207] on div "16 prestadores encontrados On Demand! mostrar en mi área Mostrar en mapa Demasi…" at bounding box center [489, 231] width 802 height 3313
click at [617, 202] on h4 "Consultorios Oftalmologicos [PERSON_NAME]" at bounding box center [488, 208] width 515 height 19
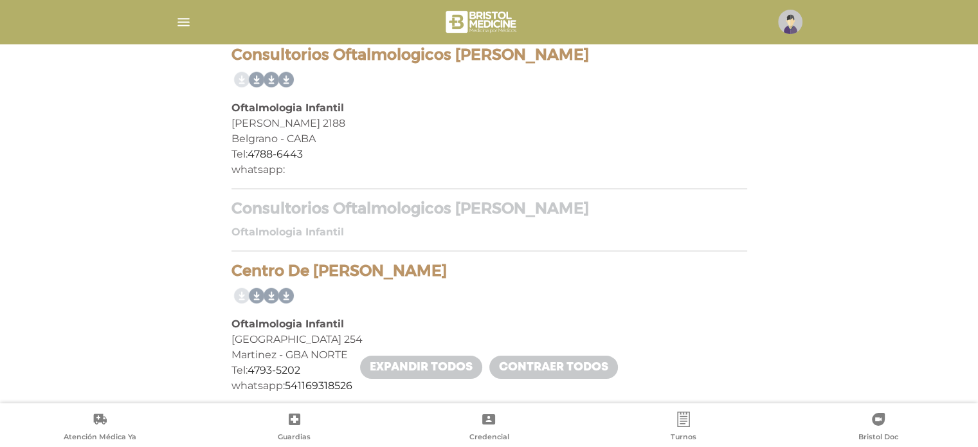
drag, startPoint x: 617, startPoint y: 203, endPoint x: 523, endPoint y: 210, distance: 94.7
click at [523, 210] on h4 "Consultorios Oftalmologicos [PERSON_NAME]" at bounding box center [488, 208] width 515 height 19
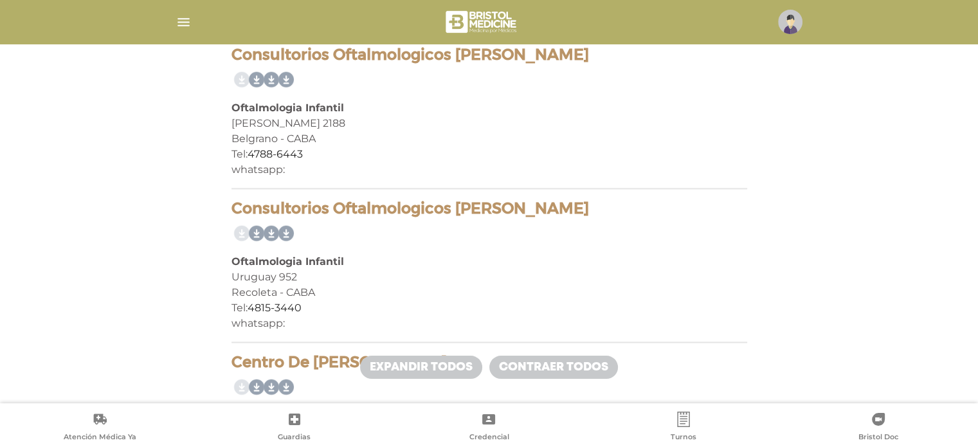
click at [523, 210] on h4 "Consultorios Oftalmologicos [PERSON_NAME]" at bounding box center [488, 208] width 515 height 19
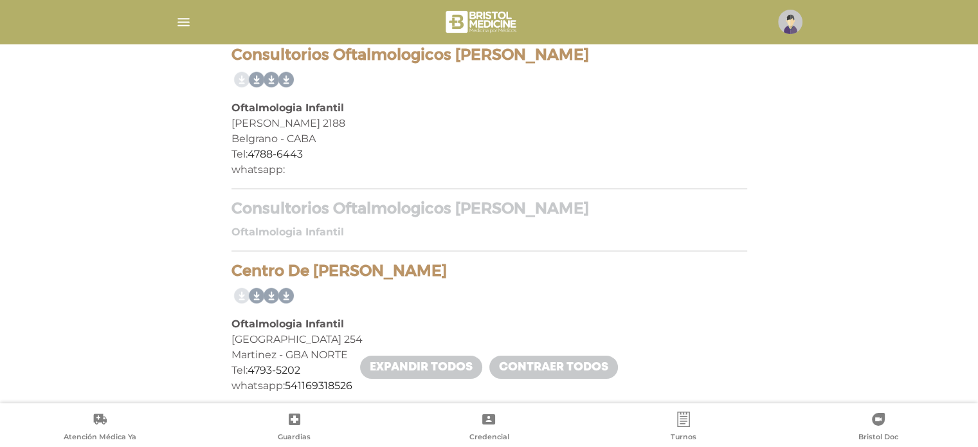
click at [573, 204] on h4 "Consultorios Oftalmologicos [PERSON_NAME]" at bounding box center [488, 208] width 515 height 19
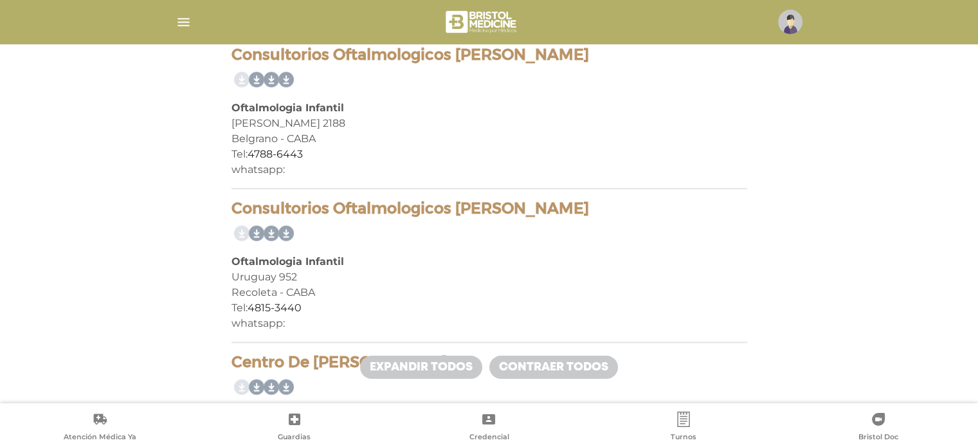
drag, startPoint x: 603, startPoint y: 208, endPoint x: 203, endPoint y: 205, distance: 399.8
click at [203, 205] on div "16 prestadores encontrados On Demand! mostrar en mi área Mostrar en mapa Demasi…" at bounding box center [489, 231] width 802 height 3313
copy h4 "Consultorios Oftalmologicos [PERSON_NAME]"
